Goal: Complete application form: Complete application form

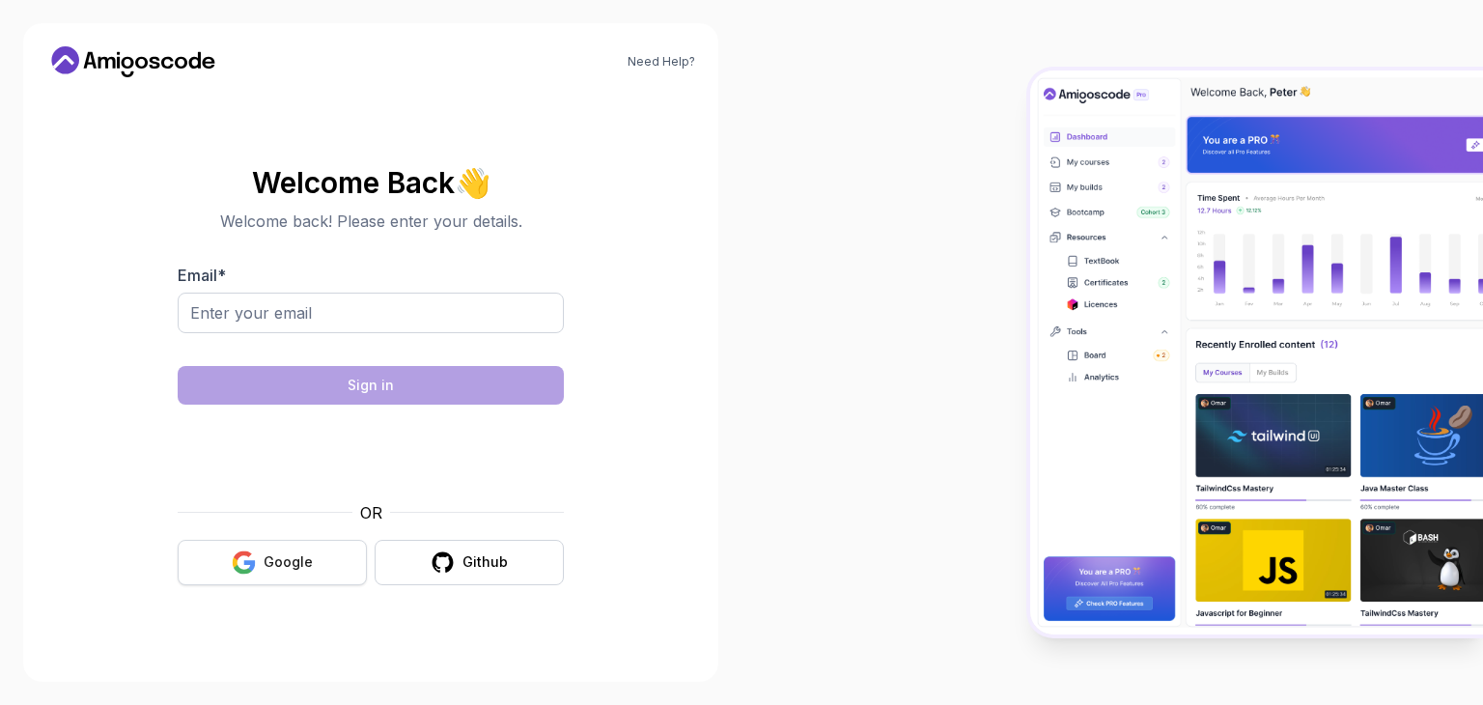
click at [292, 561] on div "Google" at bounding box center [288, 561] width 49 height 19
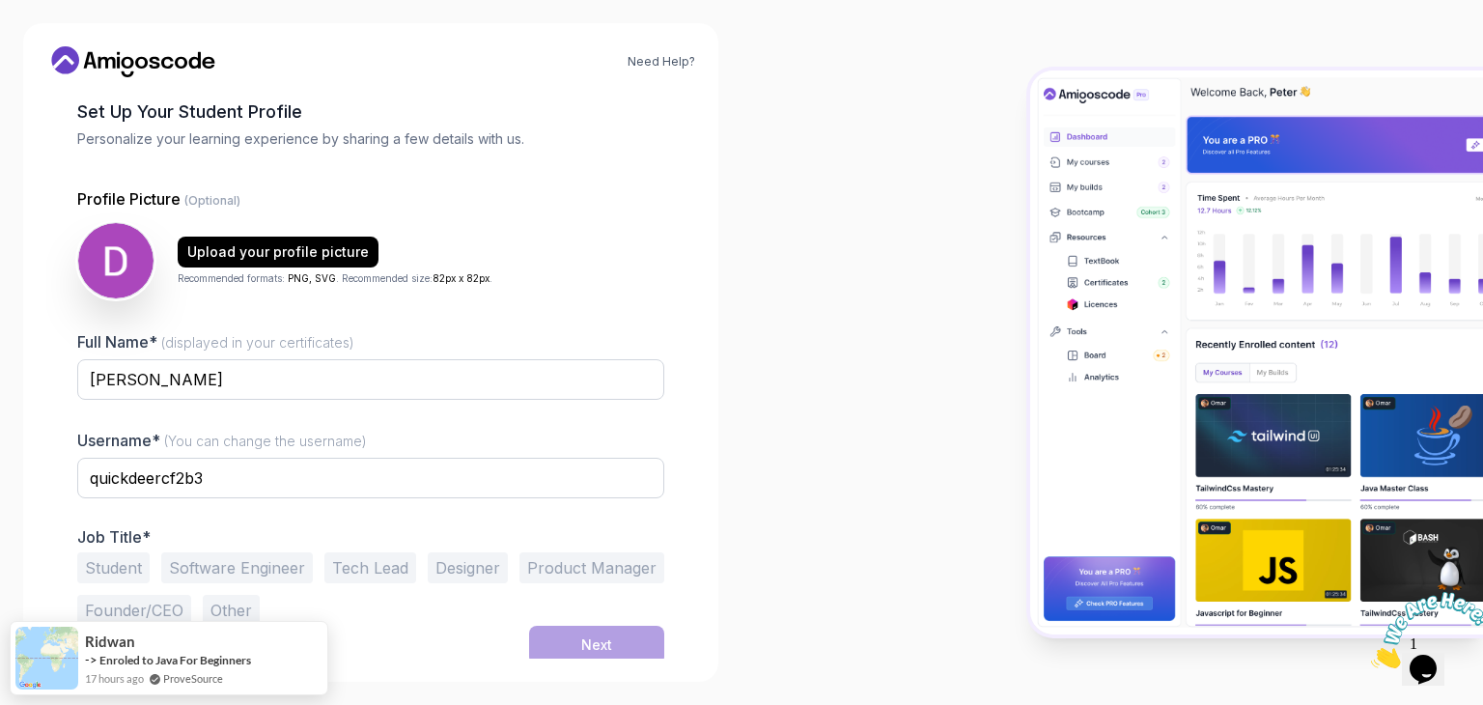
scroll to position [100, 0]
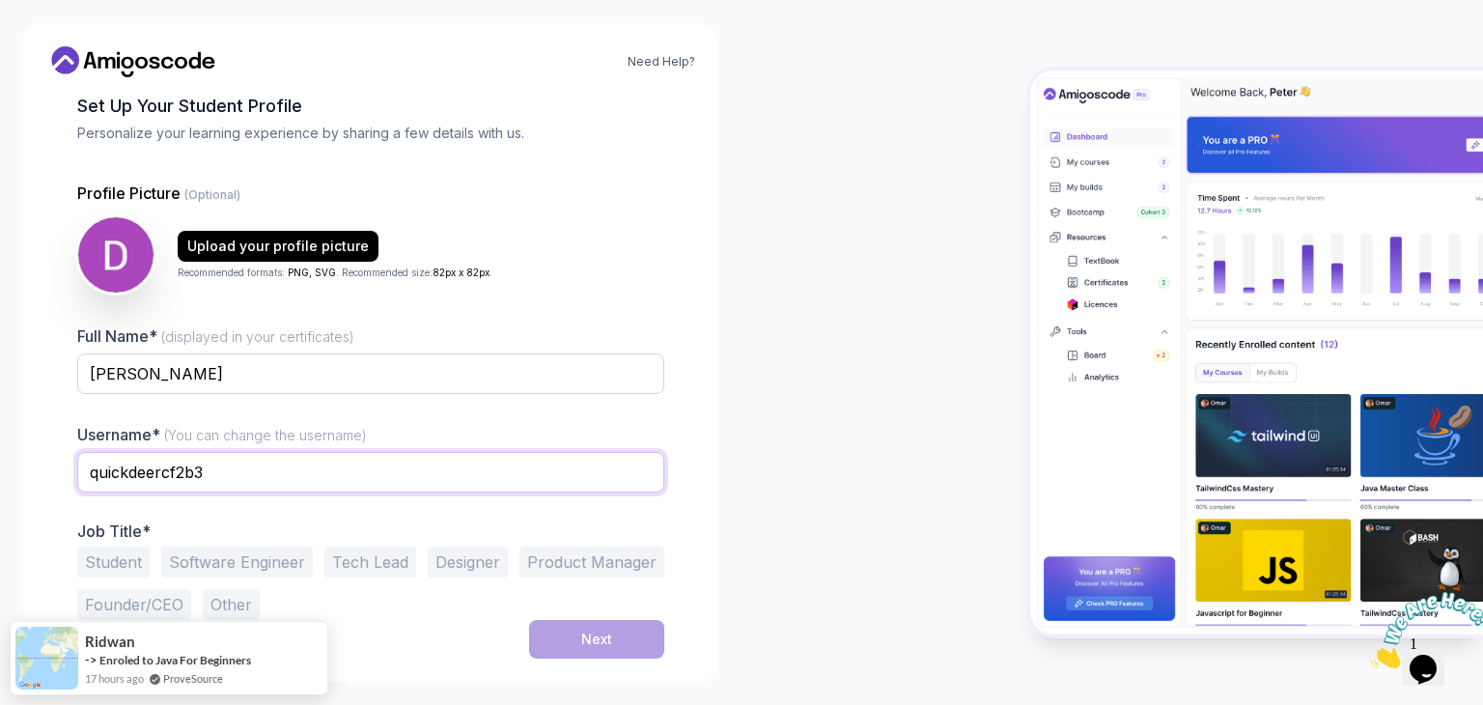
click at [258, 465] on input "quickdeercf2b3" at bounding box center [370, 472] width 587 height 41
drag, startPoint x: 281, startPoint y: 463, endPoint x: 53, endPoint y: 486, distance: 228.9
click at [53, 486] on div "1 Set Up Your Profile 1 Set Up Your Profile 2 Let's Get to Know You Set Up Your…" at bounding box center [370, 275] width 649 height 566
type input "cogdanh2k3"
click at [131, 562] on button "Student" at bounding box center [113, 561] width 72 height 31
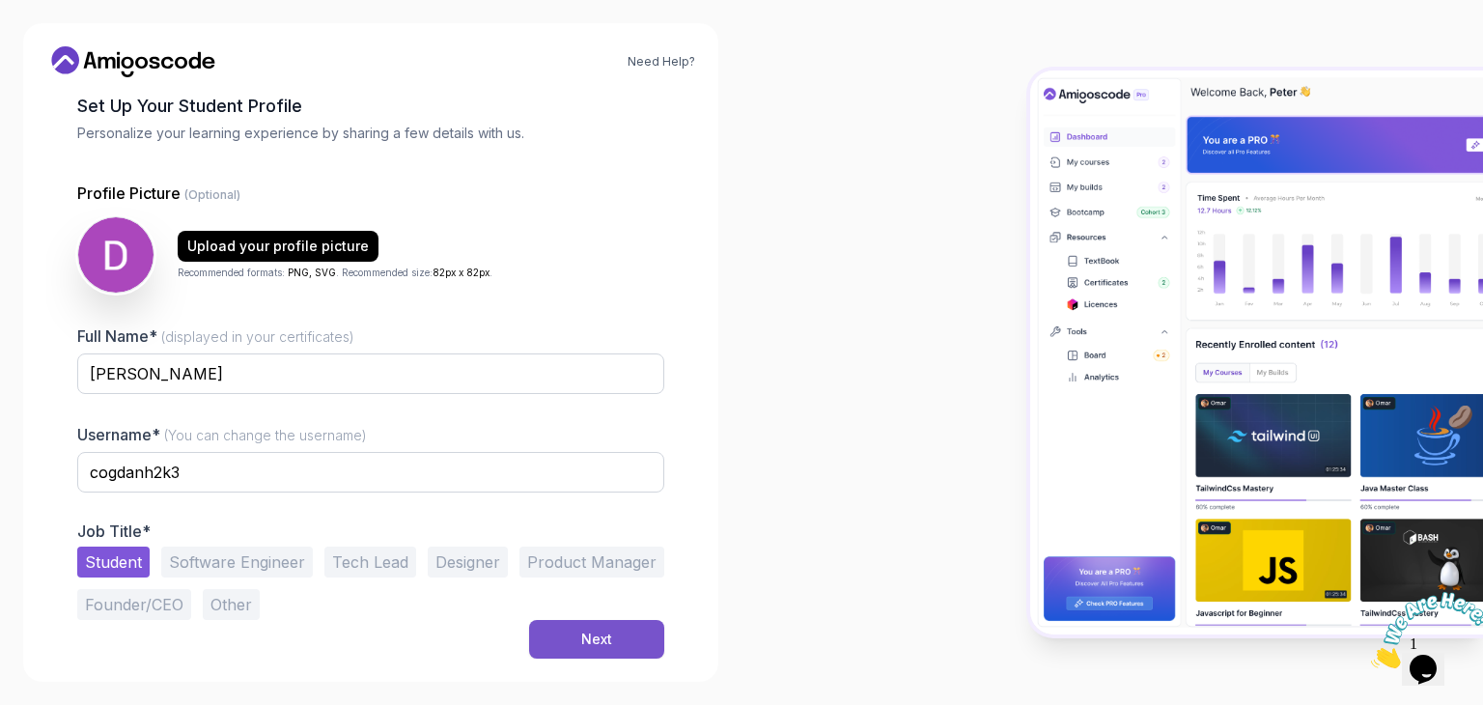
click at [629, 636] on button "Next" at bounding box center [596, 639] width 135 height 39
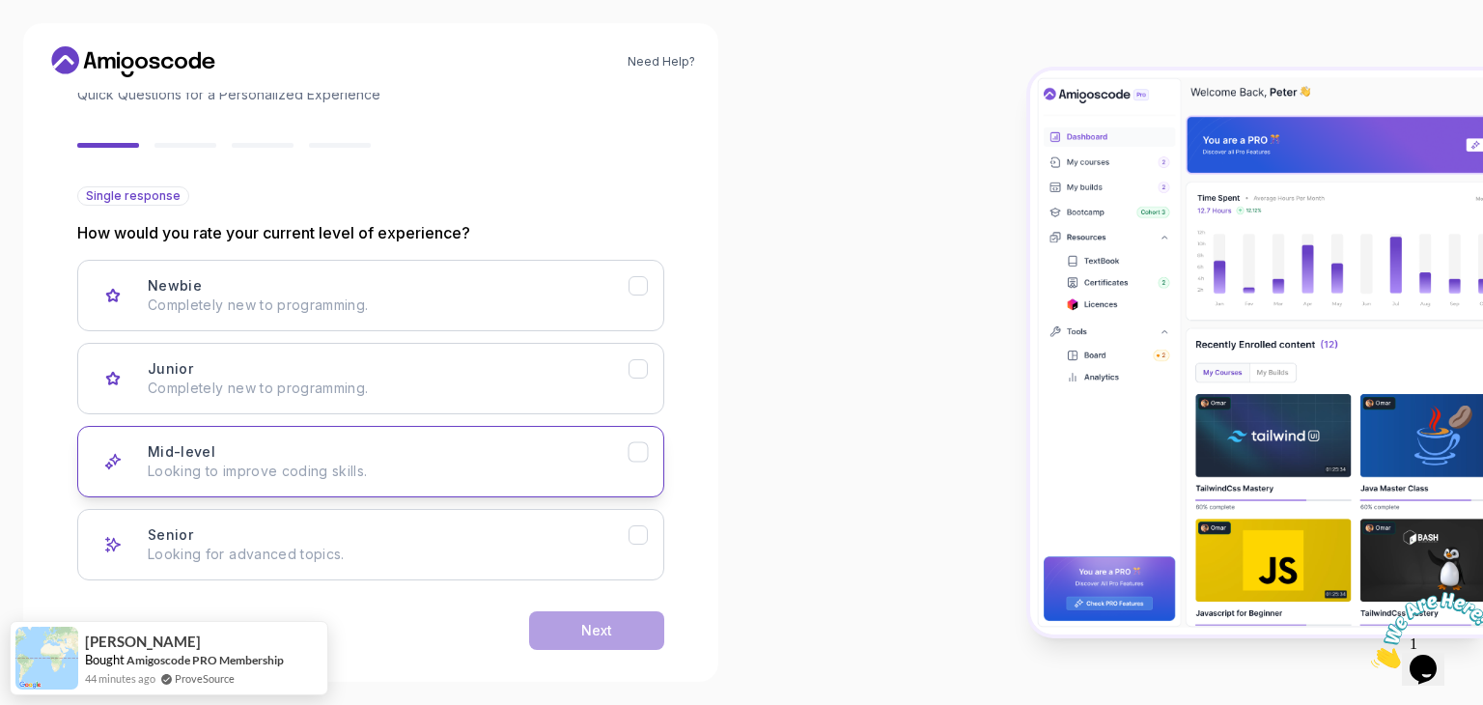
scroll to position [159, 0]
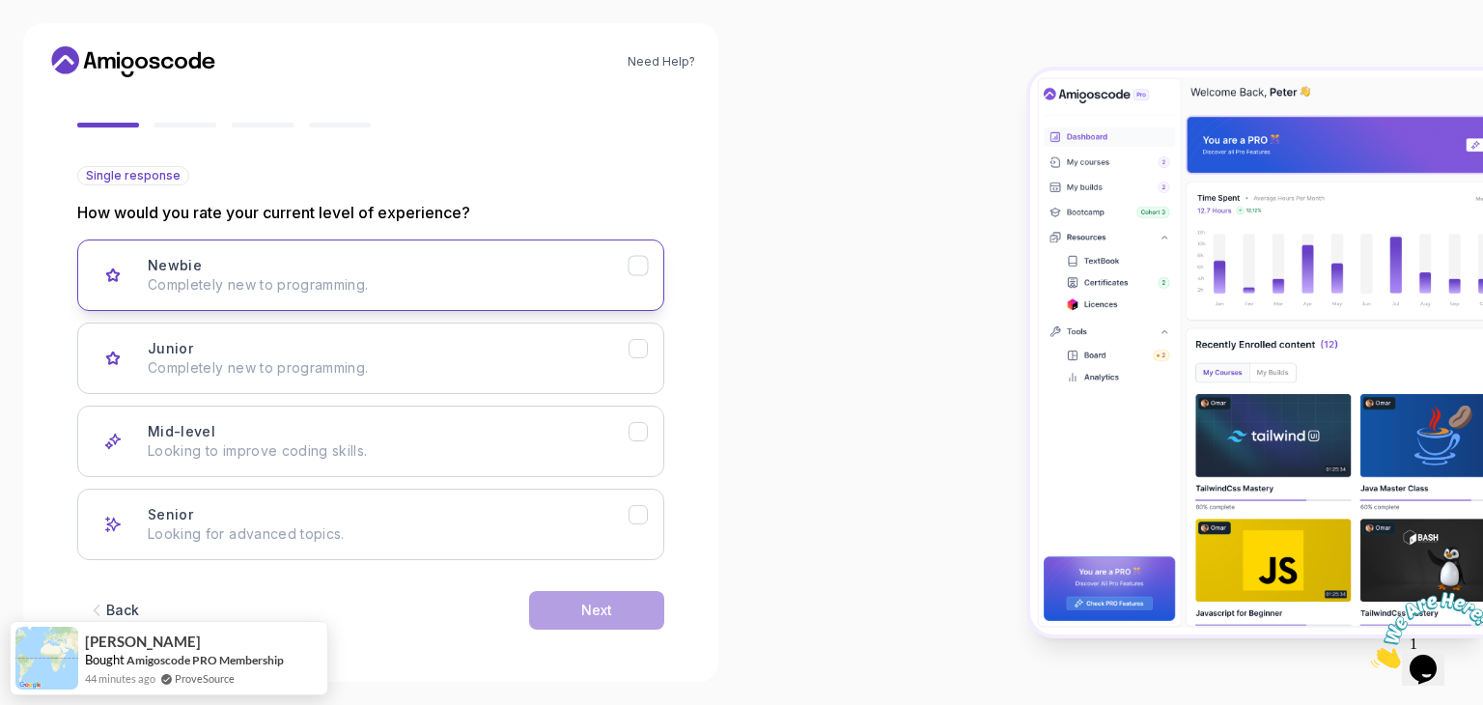
click at [399, 264] on div "Newbie Completely new to programming." at bounding box center [388, 275] width 481 height 39
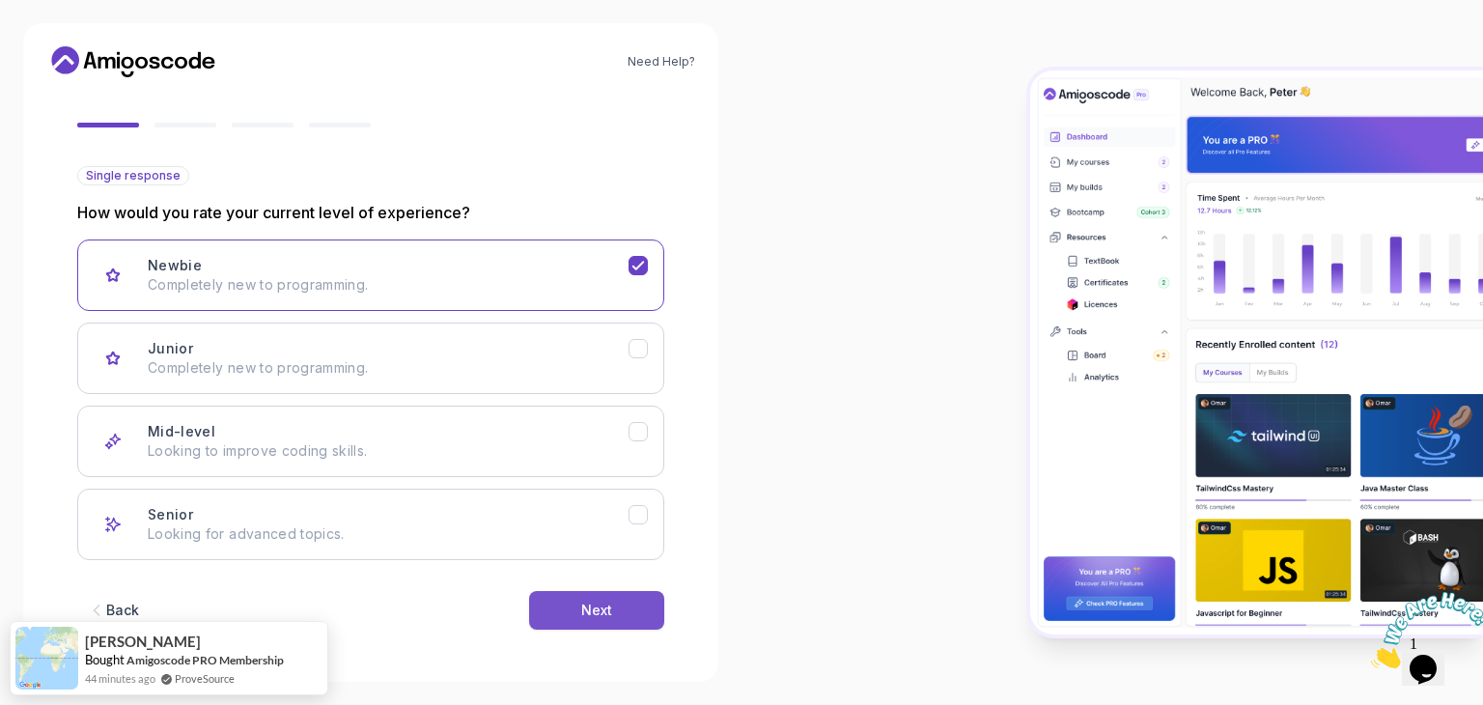
click at [606, 605] on div "Next" at bounding box center [596, 609] width 31 height 19
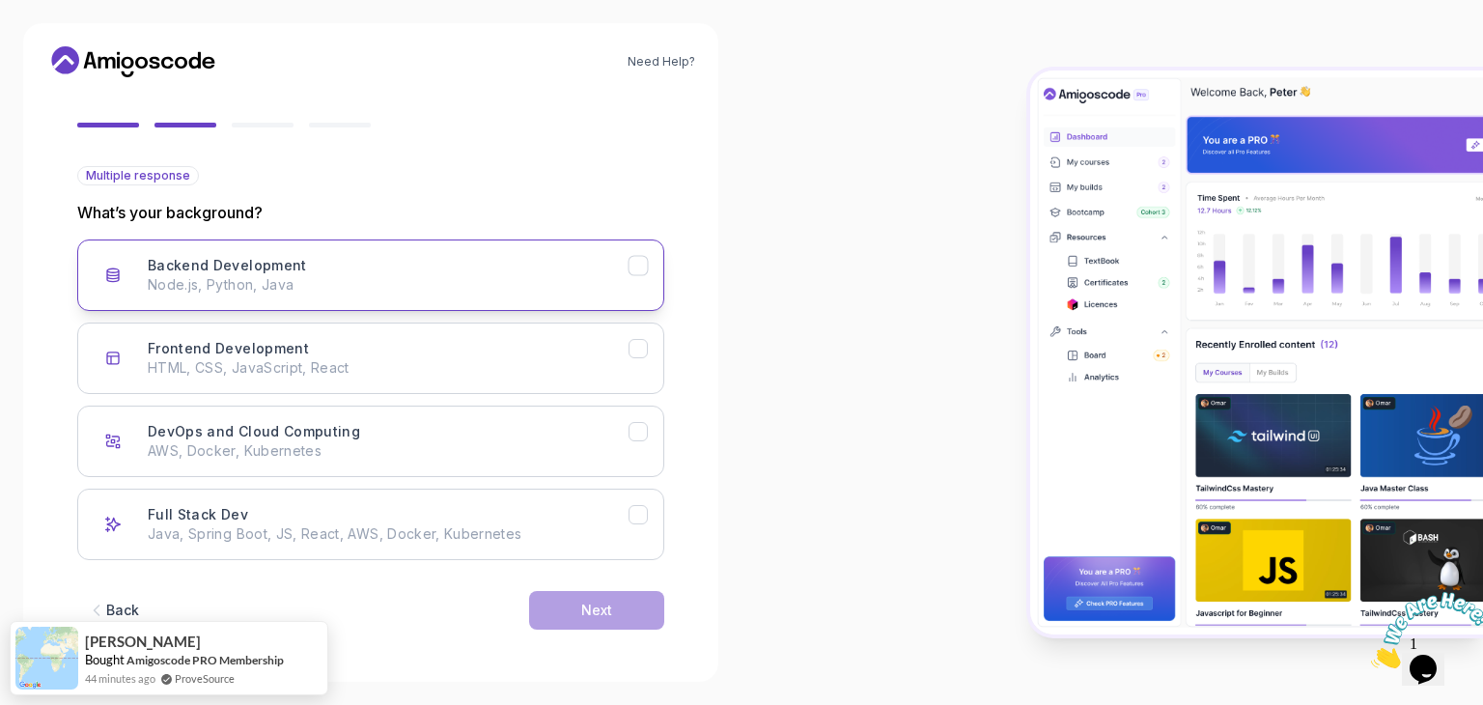
click at [332, 260] on div "Backend Development Node.js, Python, Java" at bounding box center [388, 275] width 481 height 39
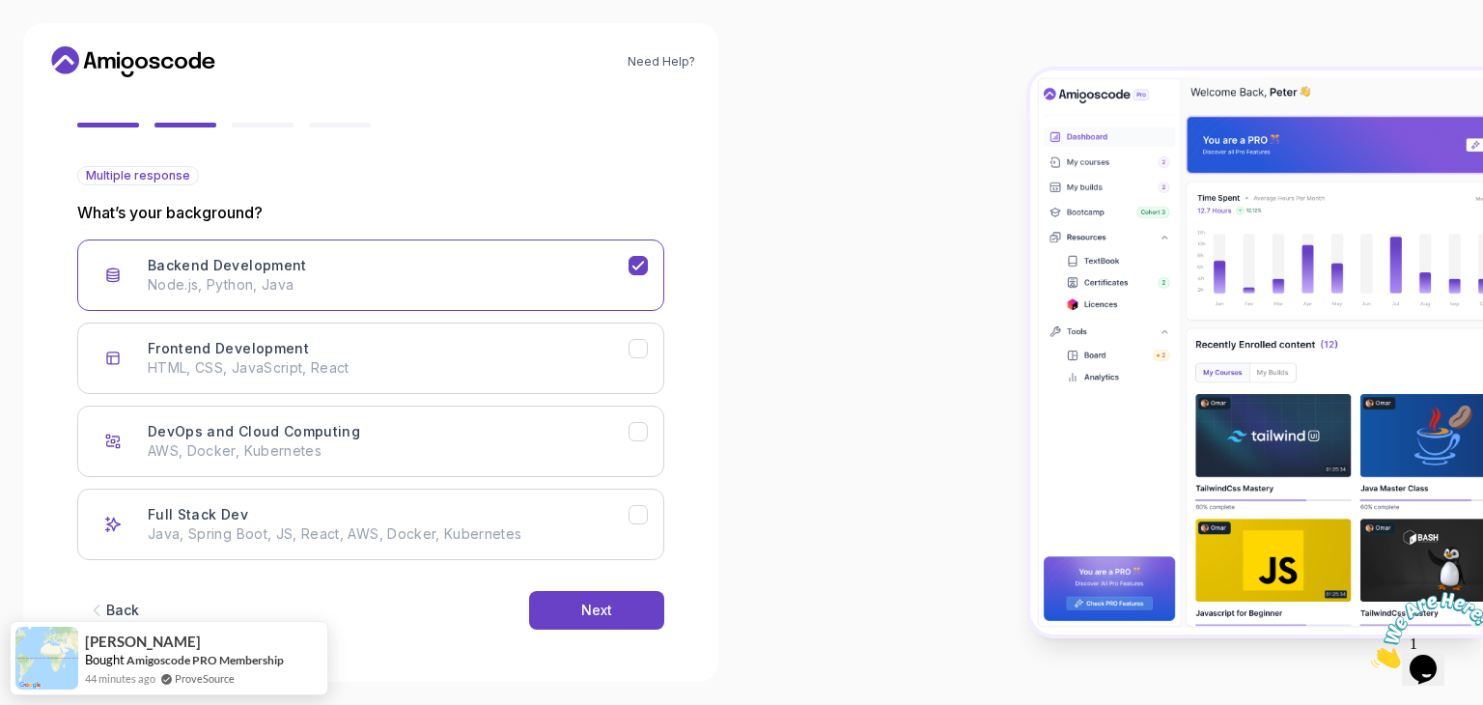
click at [620, 632] on div "Back Next" at bounding box center [370, 610] width 587 height 100
click at [653, 615] on button "Next" at bounding box center [596, 610] width 135 height 39
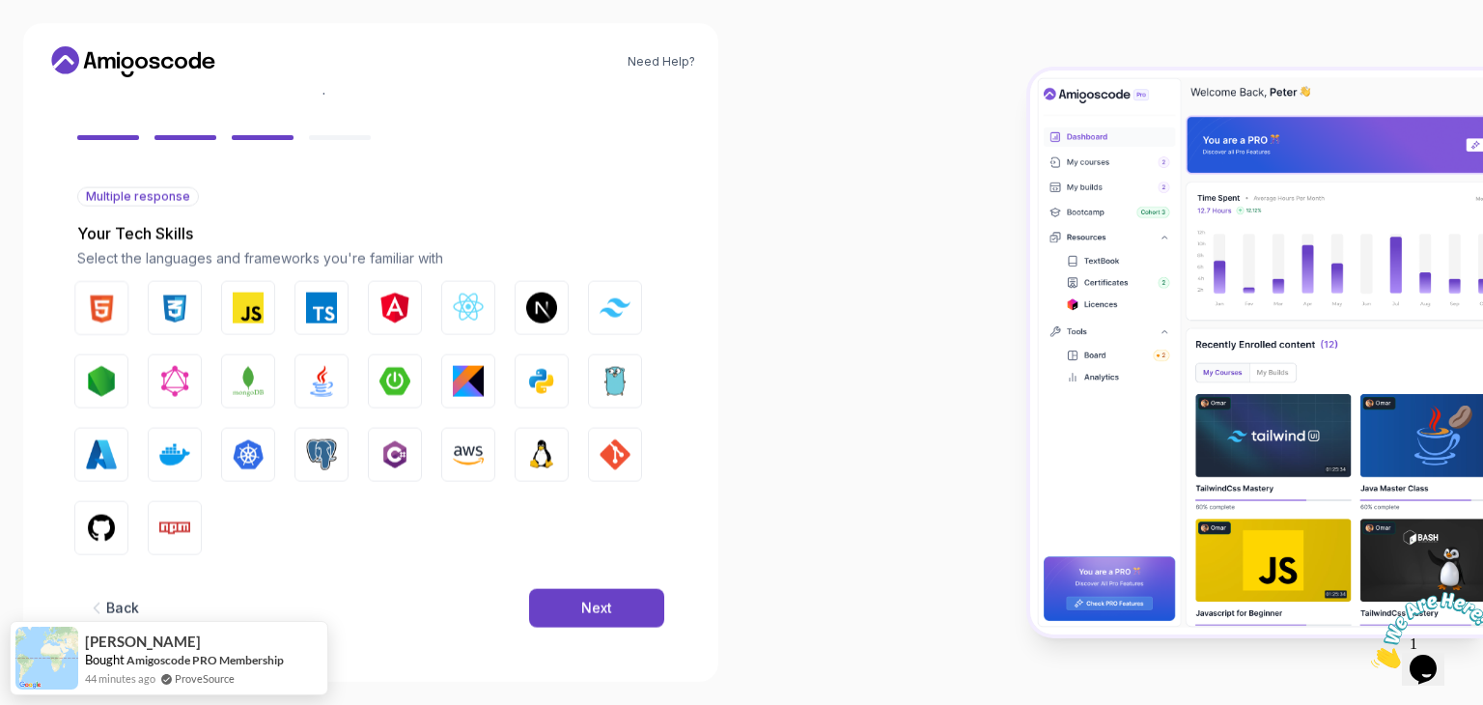
scroll to position [138, 0]
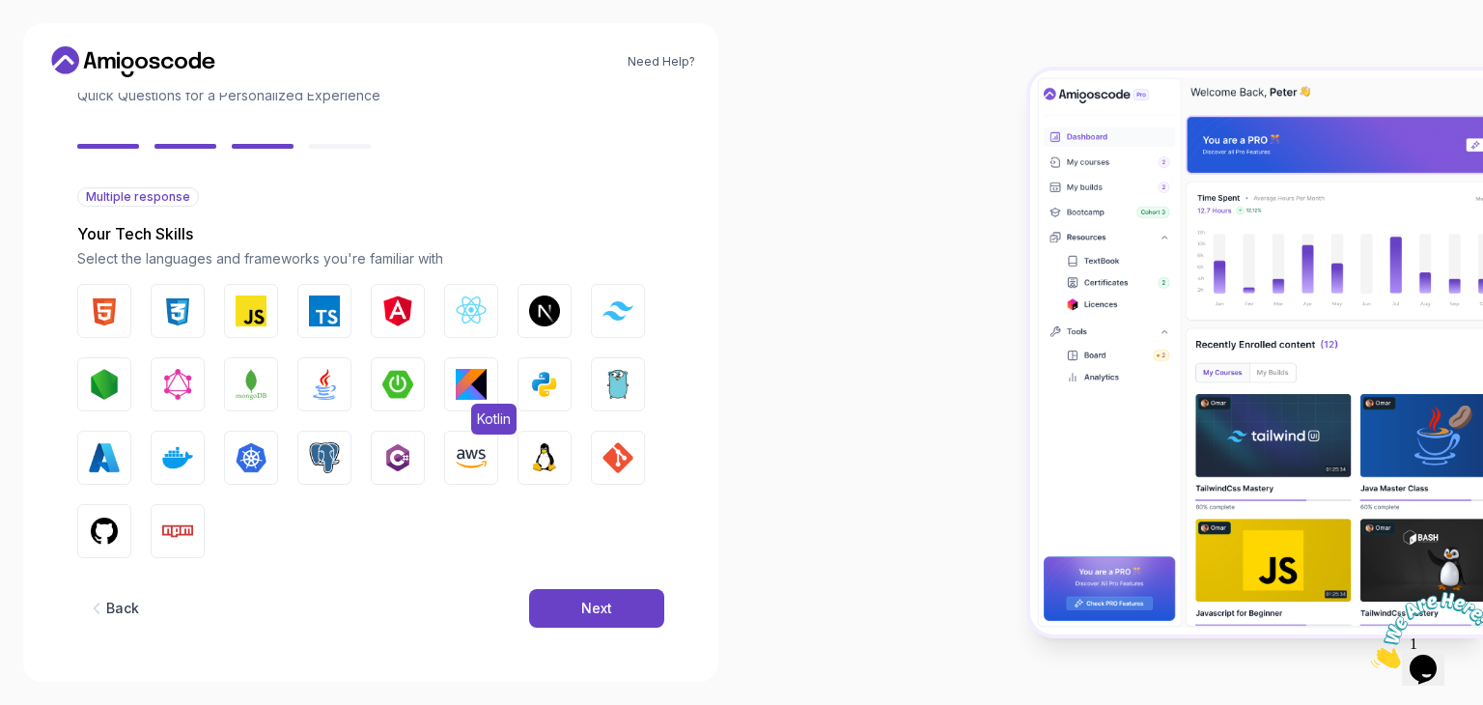
click at [484, 377] on img "button" at bounding box center [471, 384] width 31 height 31
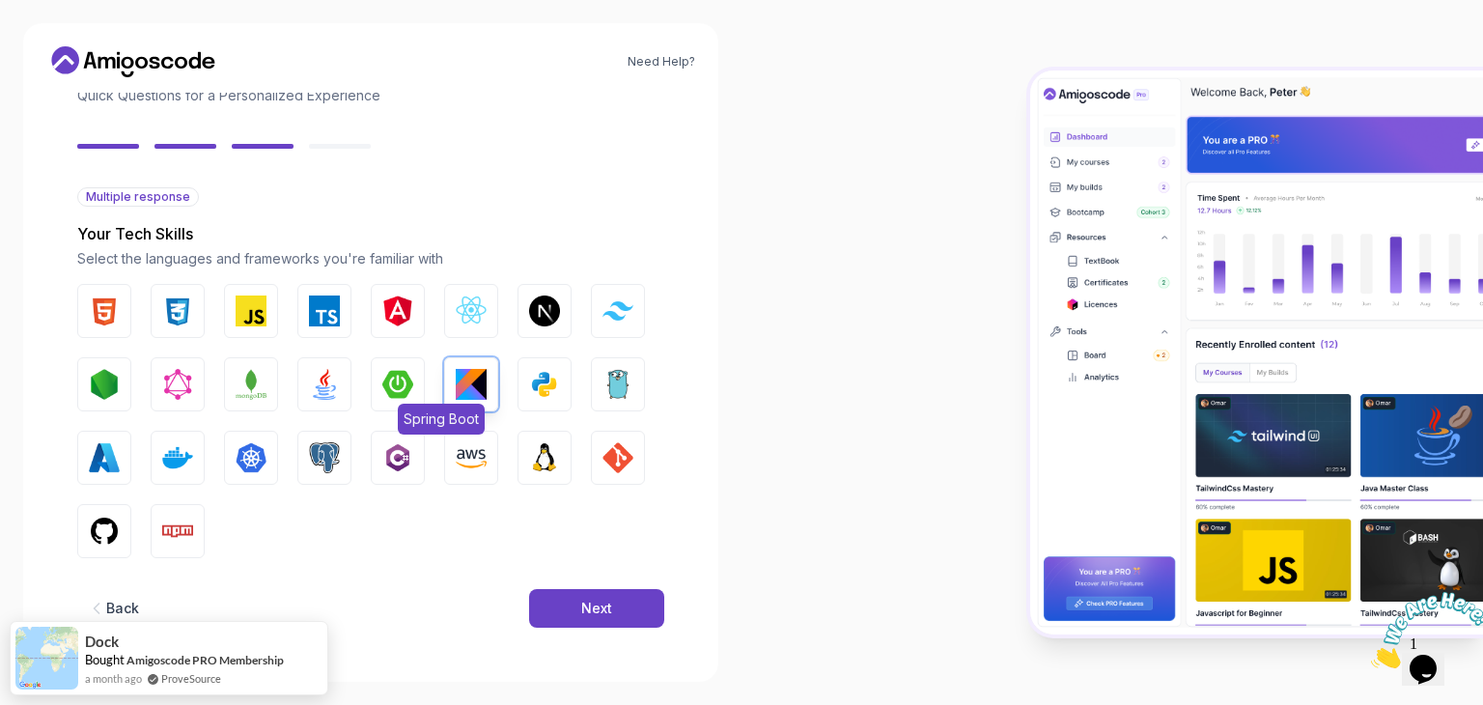
click at [381, 393] on button "Spring Boot" at bounding box center [398, 384] width 54 height 54
click at [614, 623] on button "Next" at bounding box center [596, 608] width 135 height 39
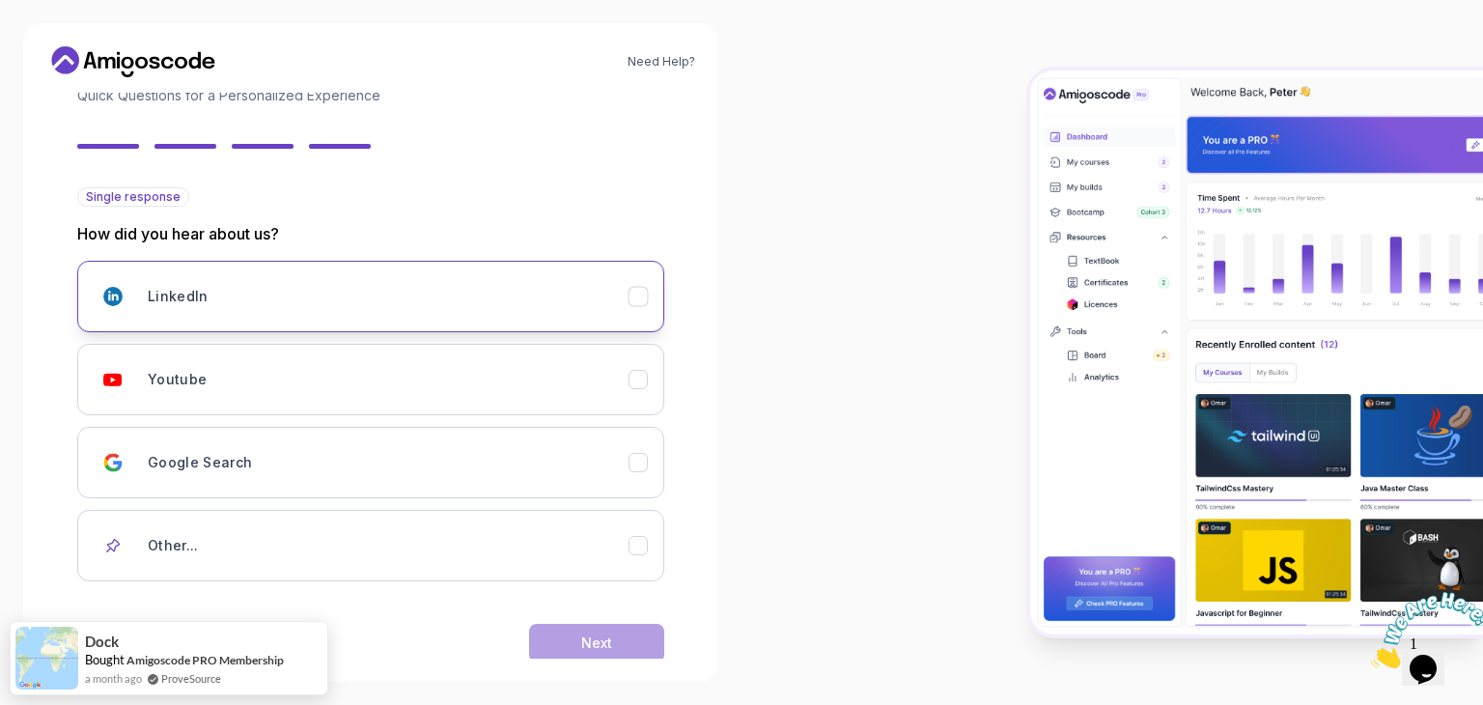
click at [472, 294] on div "LinkedIn" at bounding box center [388, 296] width 481 height 39
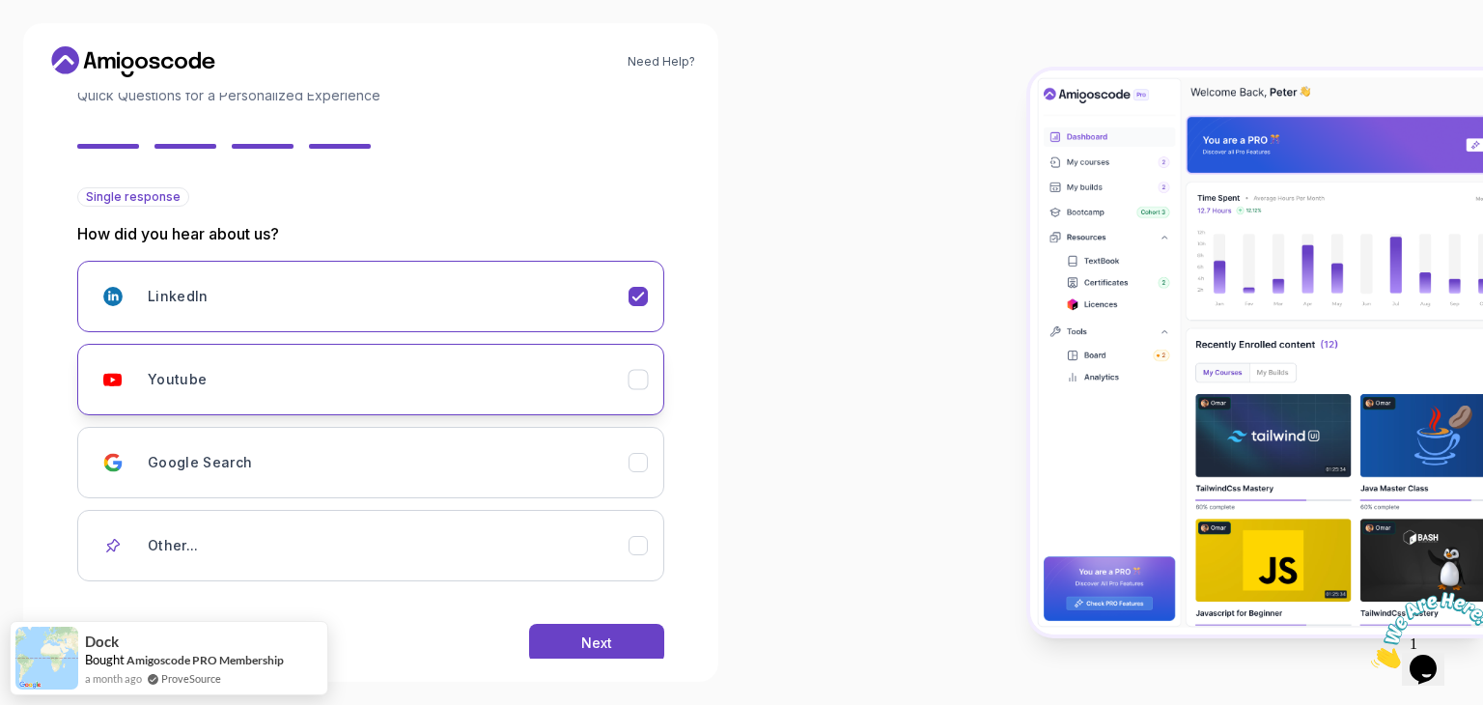
click at [516, 375] on div "Youtube" at bounding box center [388, 379] width 481 height 39
click at [521, 464] on div "Google Search" at bounding box center [388, 462] width 481 height 39
click at [607, 383] on div "Youtube" at bounding box center [388, 379] width 481 height 39
click at [642, 663] on div "Need Help? 2 Let's Get to Know You 1 Set Up Your Profile 2 Let's Get to Know Yo…" at bounding box center [370, 352] width 695 height 658
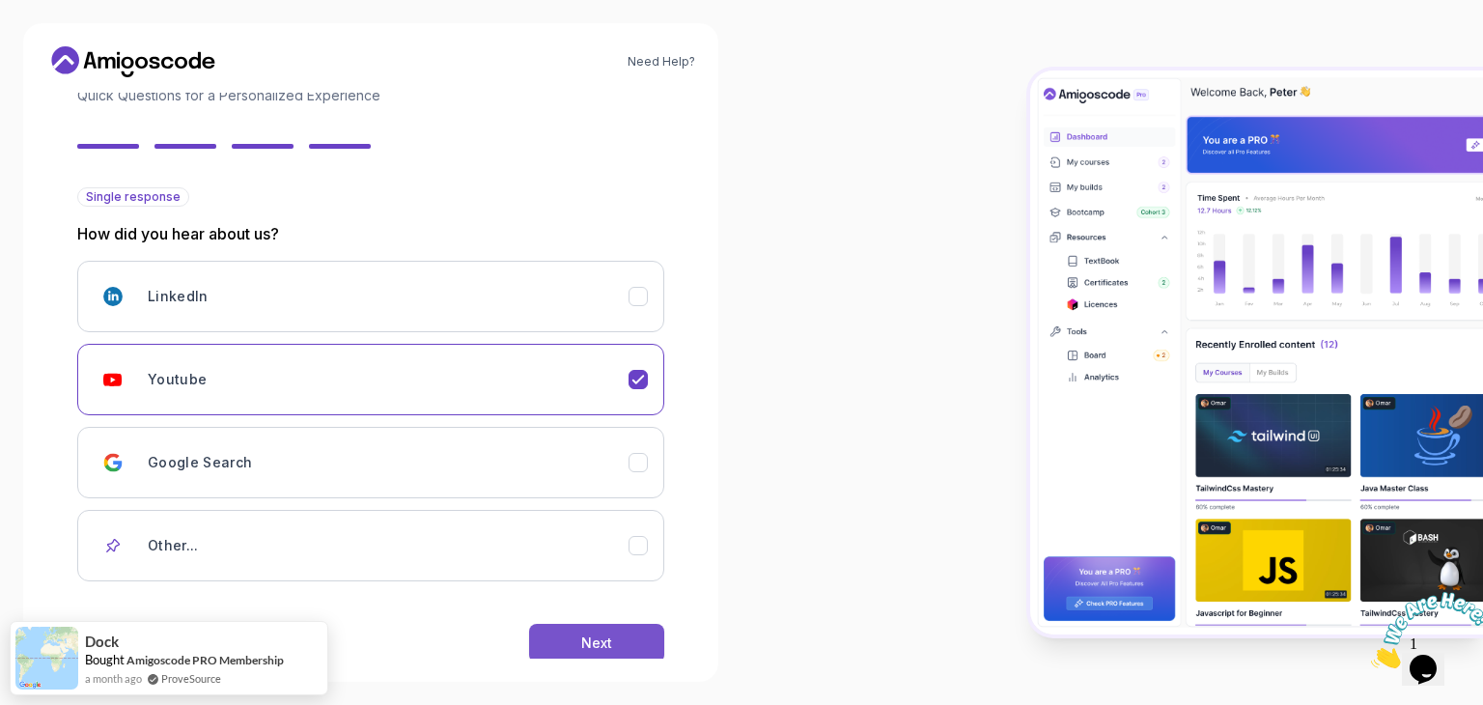
click at [642, 640] on button "Next" at bounding box center [596, 643] width 135 height 39
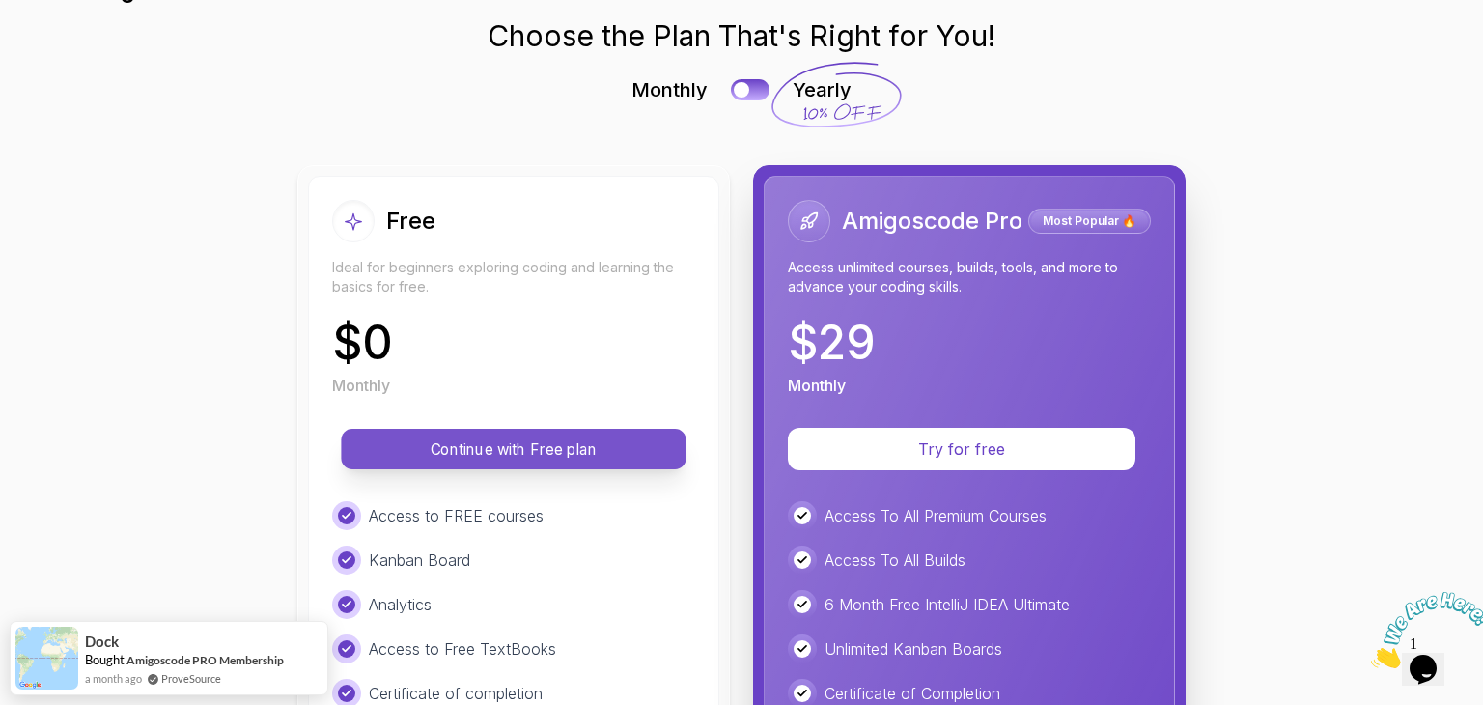
scroll to position [97, 0]
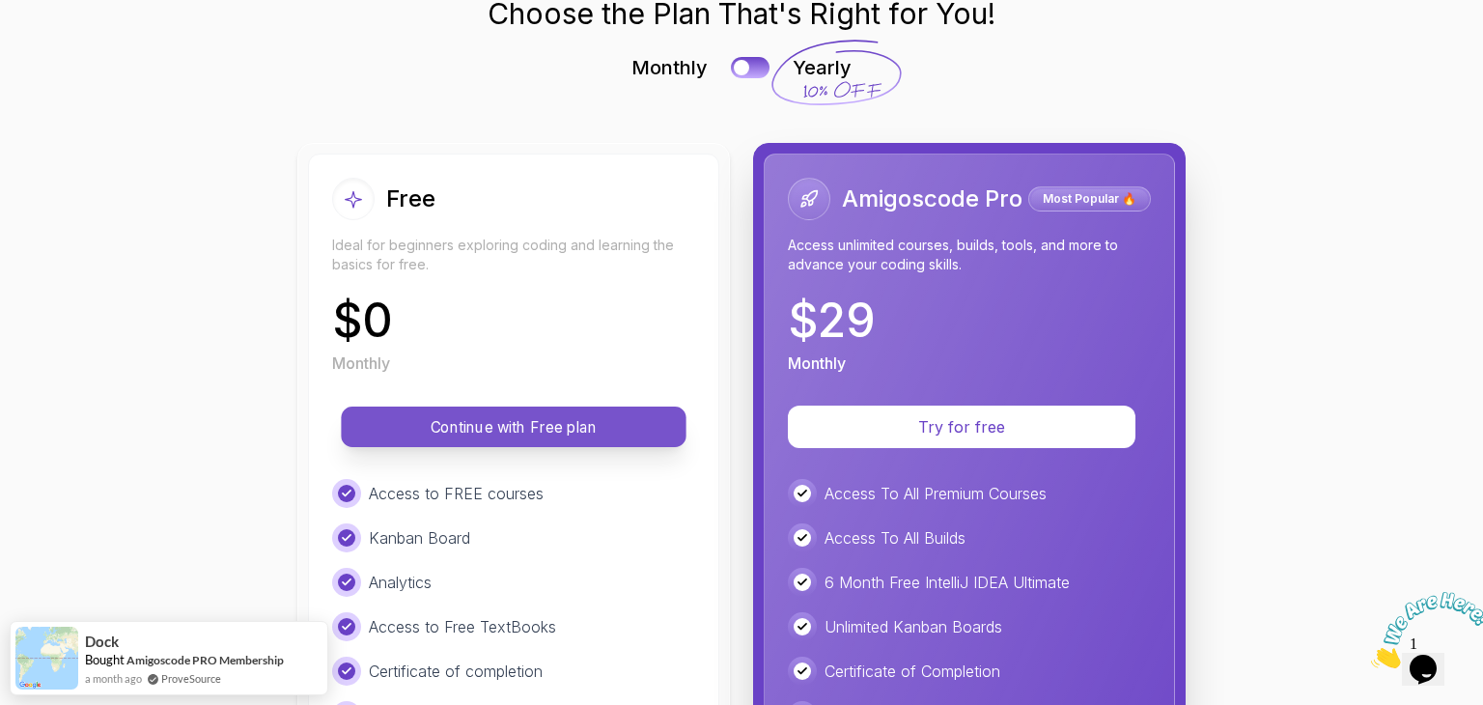
click at [611, 425] on p "Continue with Free plan" at bounding box center [513, 427] width 301 height 22
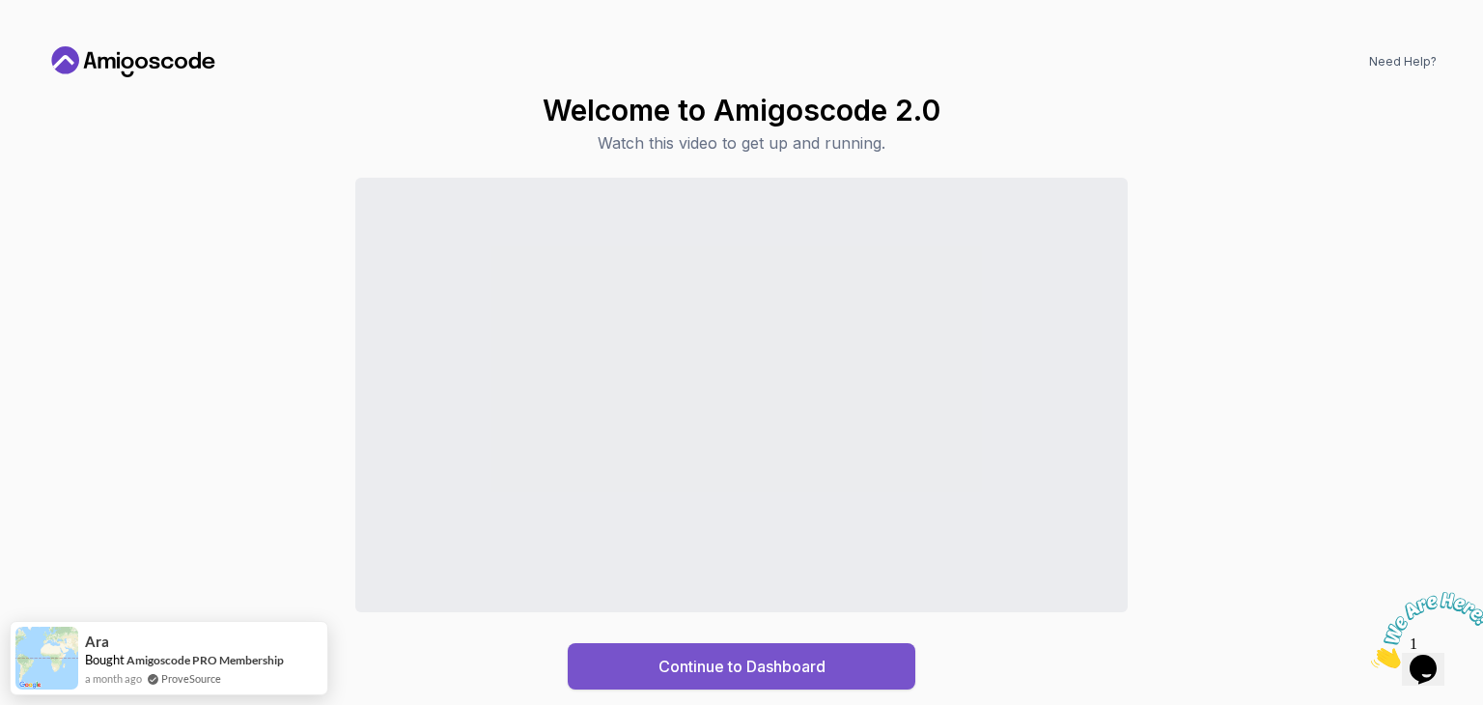
click at [720, 664] on div "Continue to Dashboard" at bounding box center [741, 665] width 167 height 23
